Goal: Find specific page/section: Find specific page/section

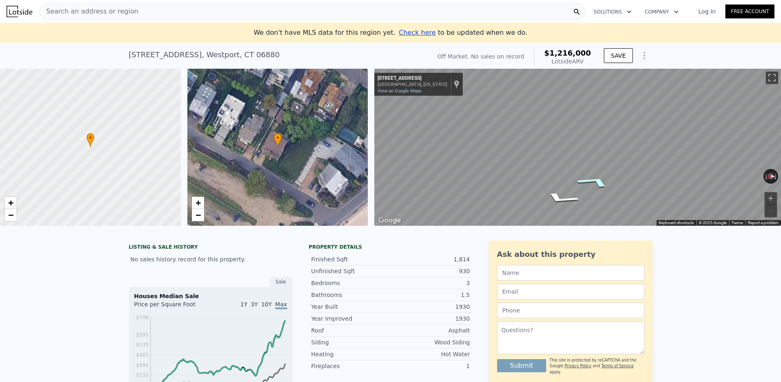
click at [596, 183] on icon "Go East, Westport Ave" at bounding box center [594, 182] width 61 height 18
click at [157, 14] on div "Search an address or region" at bounding box center [312, 11] width 546 height 16
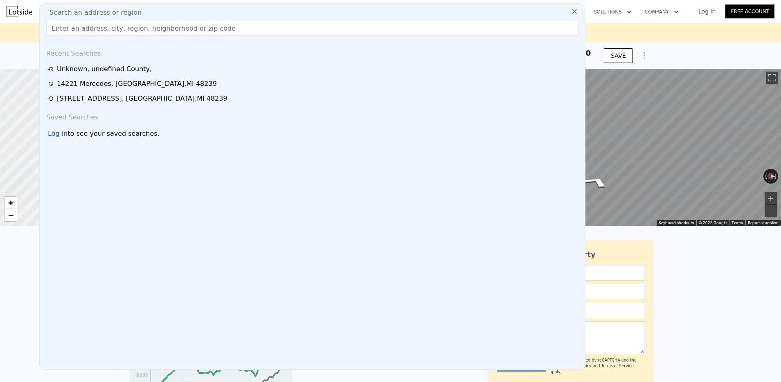
click at [155, 12] on div "Search an address or region" at bounding box center [312, 13] width 539 height 10
click at [149, 27] on input "text" at bounding box center [312, 28] width 532 height 15
paste input "[STREET_ADDRESS]"
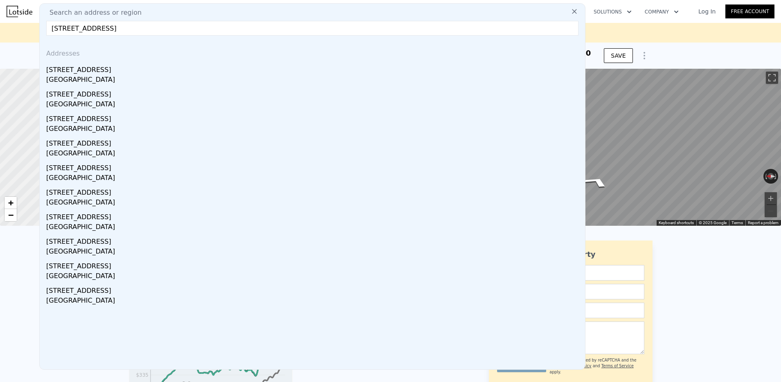
click at [530, 26] on input "[STREET_ADDRESS]" at bounding box center [312, 28] width 532 height 15
click at [253, 27] on input "[STREET_ADDRESS]" at bounding box center [312, 28] width 532 height 15
type input "[STREET_ADDRESS]"
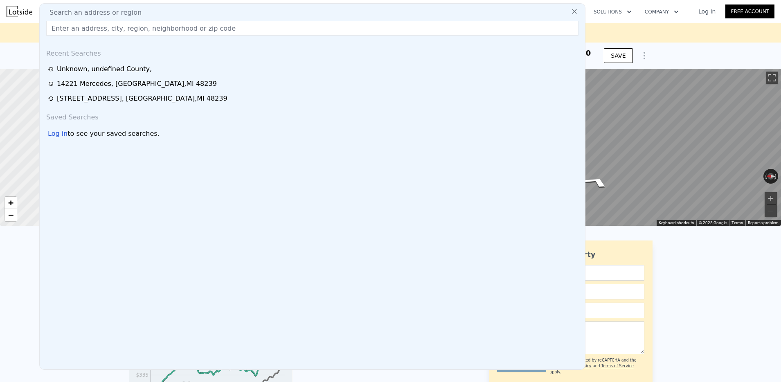
paste input "[STREET_ADDRESS]"
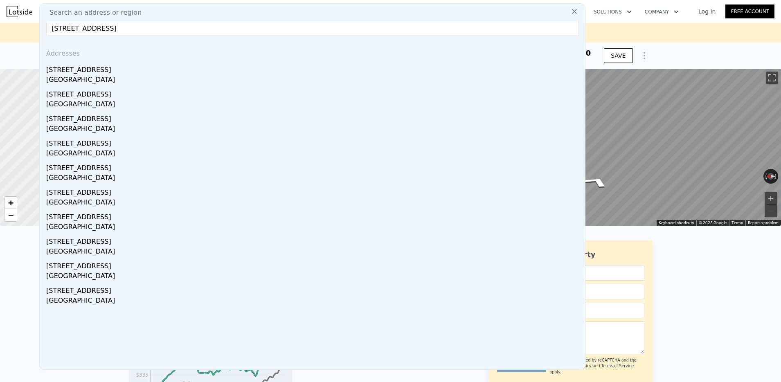
click at [208, 29] on input "[STREET_ADDRESS]" at bounding box center [312, 28] width 532 height 15
type input "[STREET_ADDRESS]"
